Goal: Ask a question: Seek information or help from site administrators or community

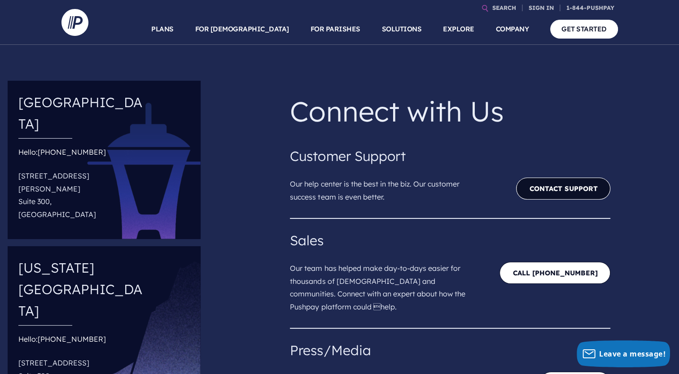
click at [546, 196] on link "Contact Support" at bounding box center [563, 189] width 94 height 22
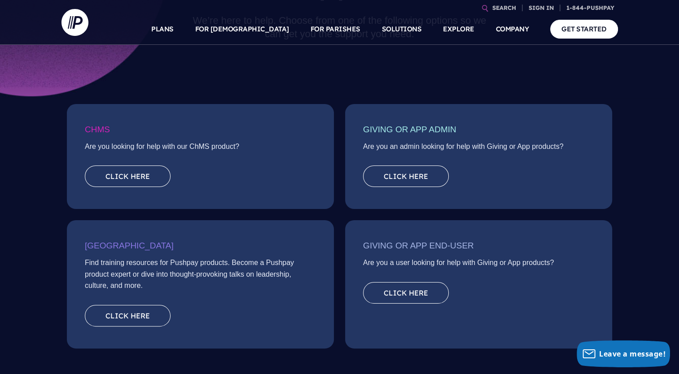
scroll to position [125, 0]
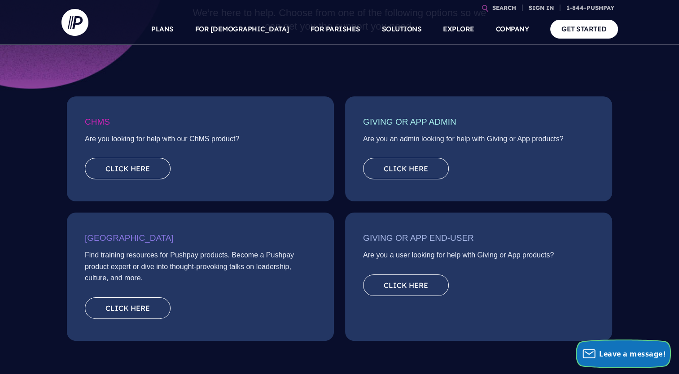
click at [616, 354] on span "Leave a message!" at bounding box center [632, 354] width 66 height 10
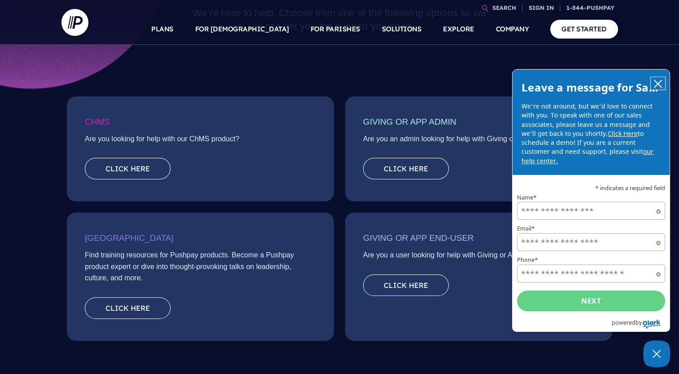
click at [660, 84] on icon "close chatbox" at bounding box center [658, 83] width 9 height 9
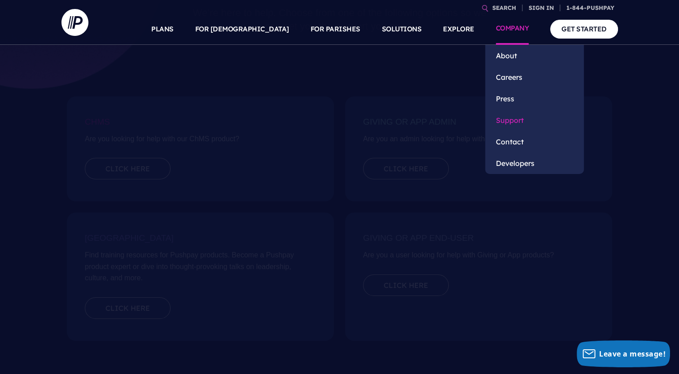
click at [514, 124] on link "Support" at bounding box center [534, 121] width 99 height 22
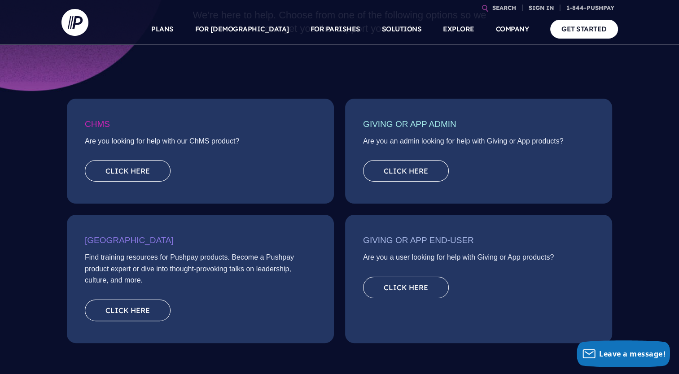
scroll to position [132, 0]
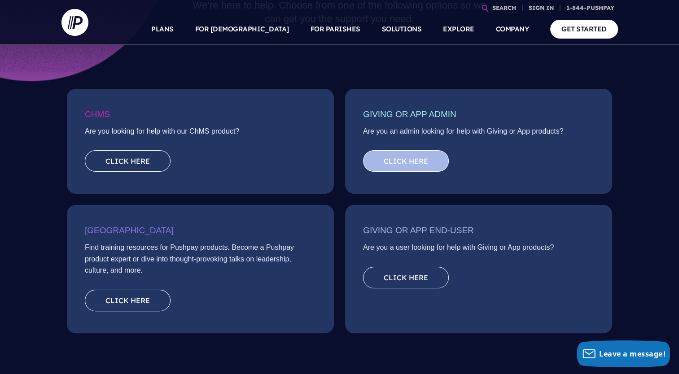
click at [389, 168] on link "Click here" at bounding box center [406, 161] width 86 height 22
